Goal: Transaction & Acquisition: Purchase product/service

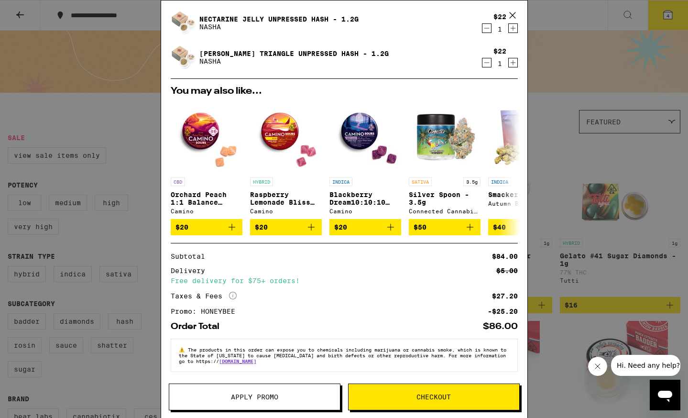
scroll to position [97, 0]
click at [418, 400] on span "Checkout" at bounding box center [434, 397] width 34 height 7
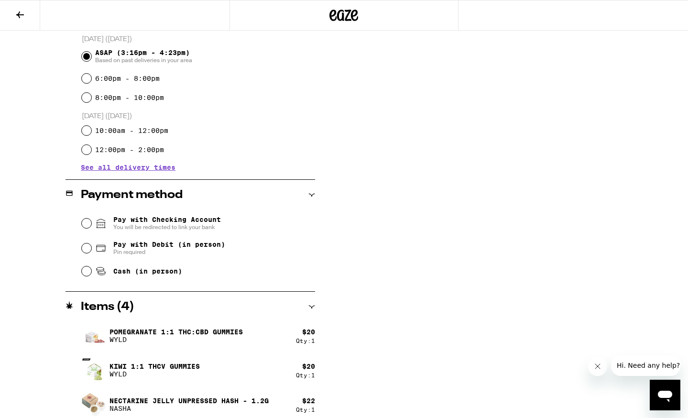
scroll to position [272, 0]
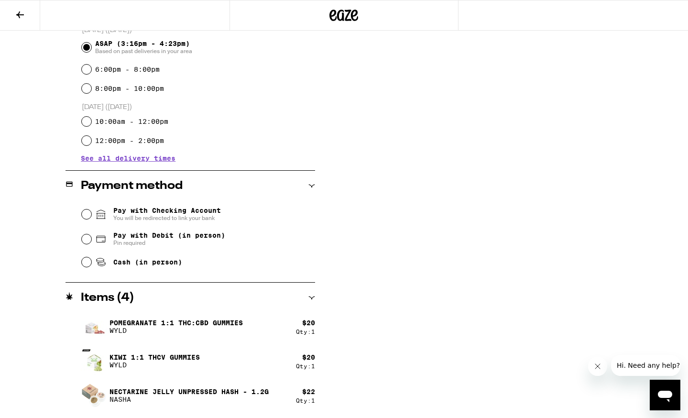
click at [85, 265] on input "Cash (in person)" at bounding box center [87, 262] width 10 height 10
radio input "true"
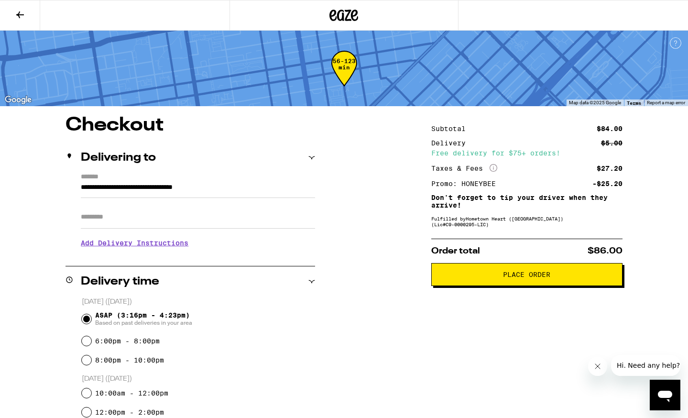
scroll to position [0, 0]
click at [159, 227] on input "Apt/Suite" at bounding box center [198, 217] width 234 height 23
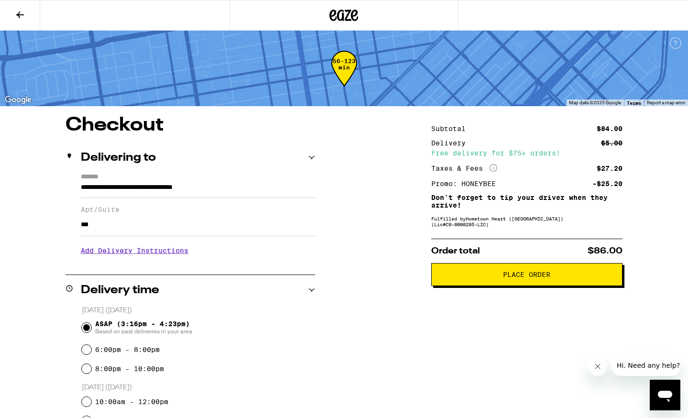
type input "***"
click at [492, 286] on button "Place Order" at bounding box center [526, 274] width 191 height 23
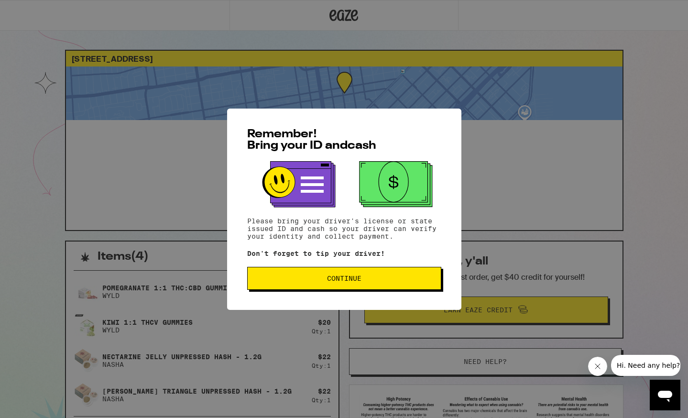
click at [392, 284] on button "Continue" at bounding box center [344, 278] width 194 height 23
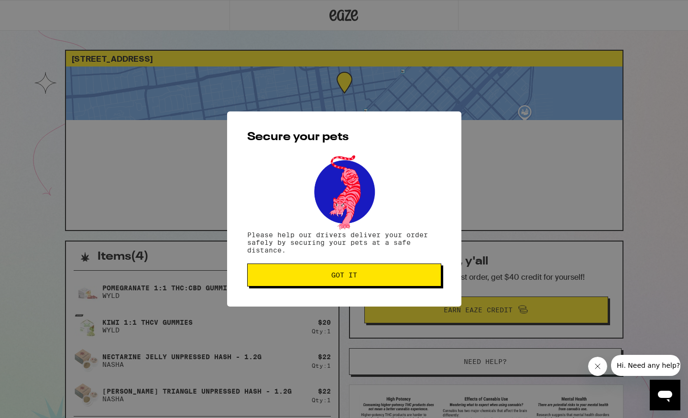
click at [390, 283] on button "Got it" at bounding box center [344, 275] width 194 height 23
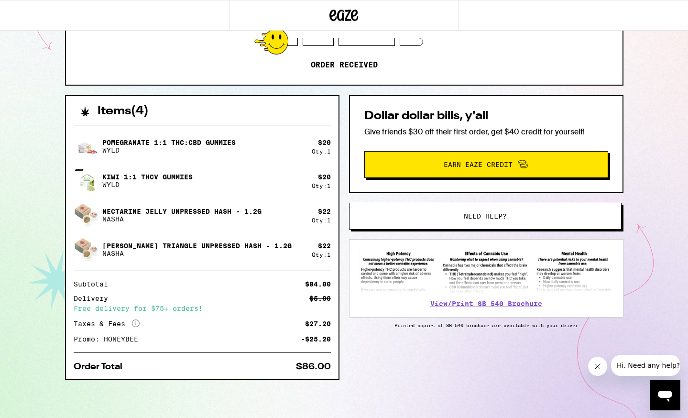
scroll to position [146, 0]
